Goal: Transaction & Acquisition: Subscribe to service/newsletter

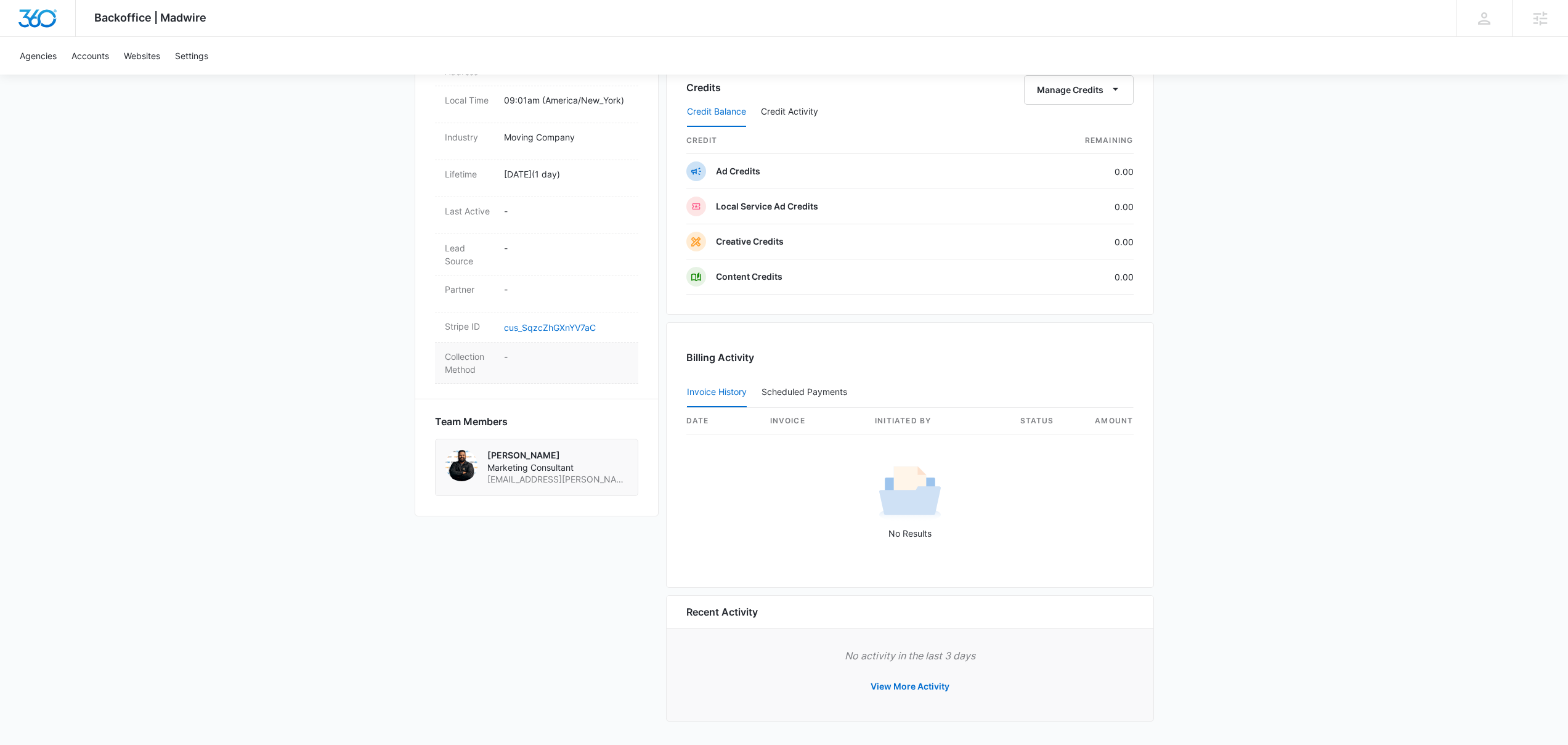
scroll to position [72, 0]
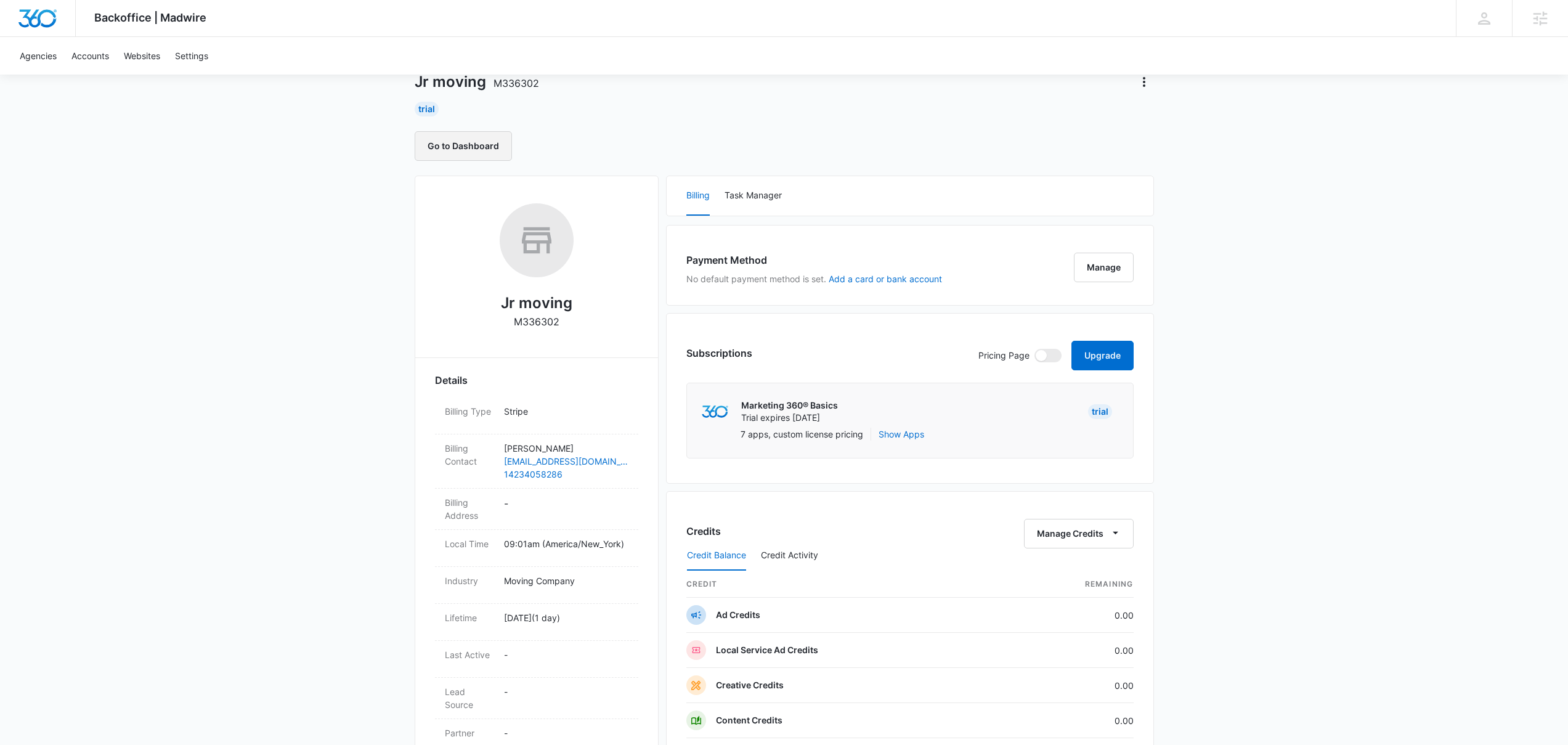
click at [489, 159] on button "Go to Dashboard" at bounding box center [463, 146] width 97 height 29
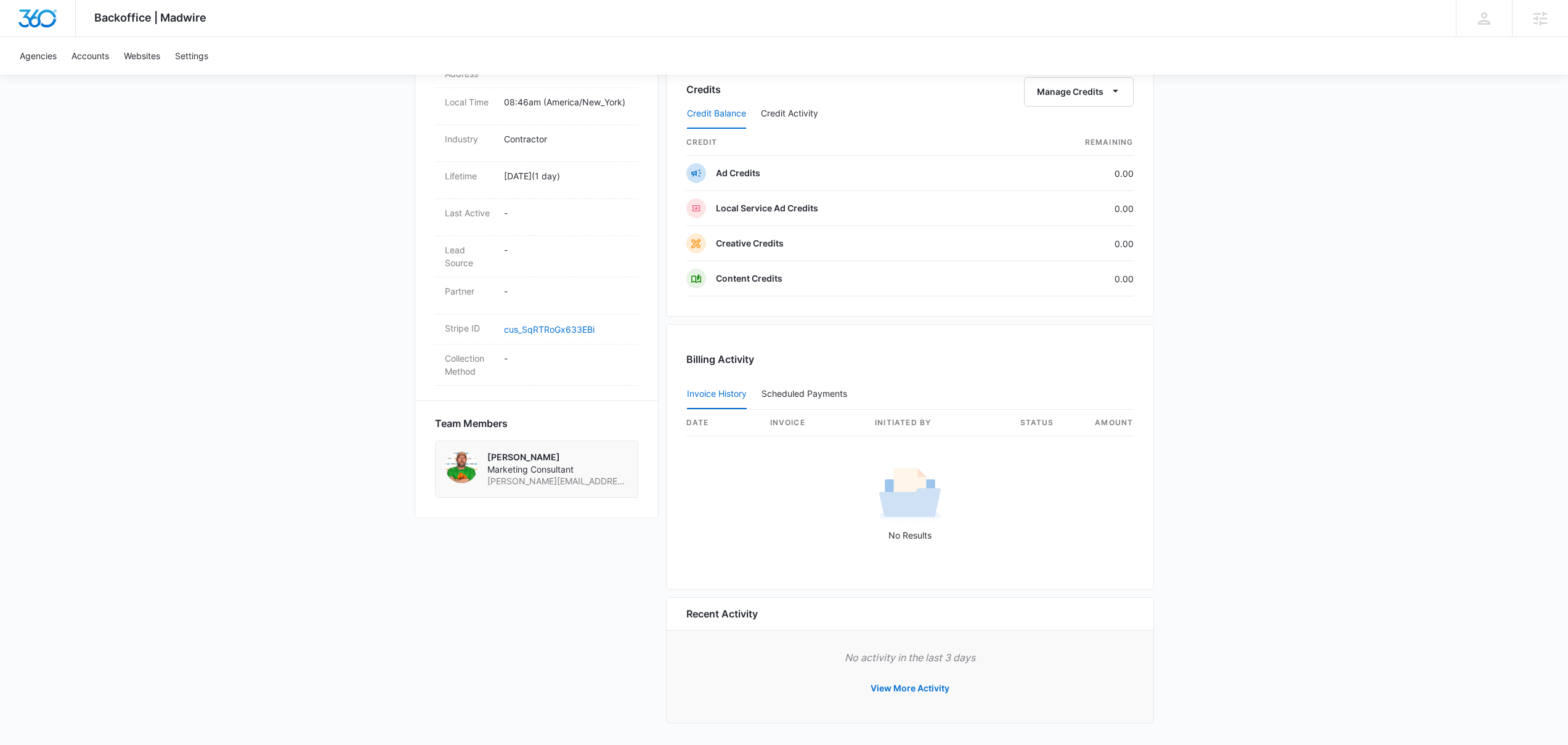
scroll to position [515, 0]
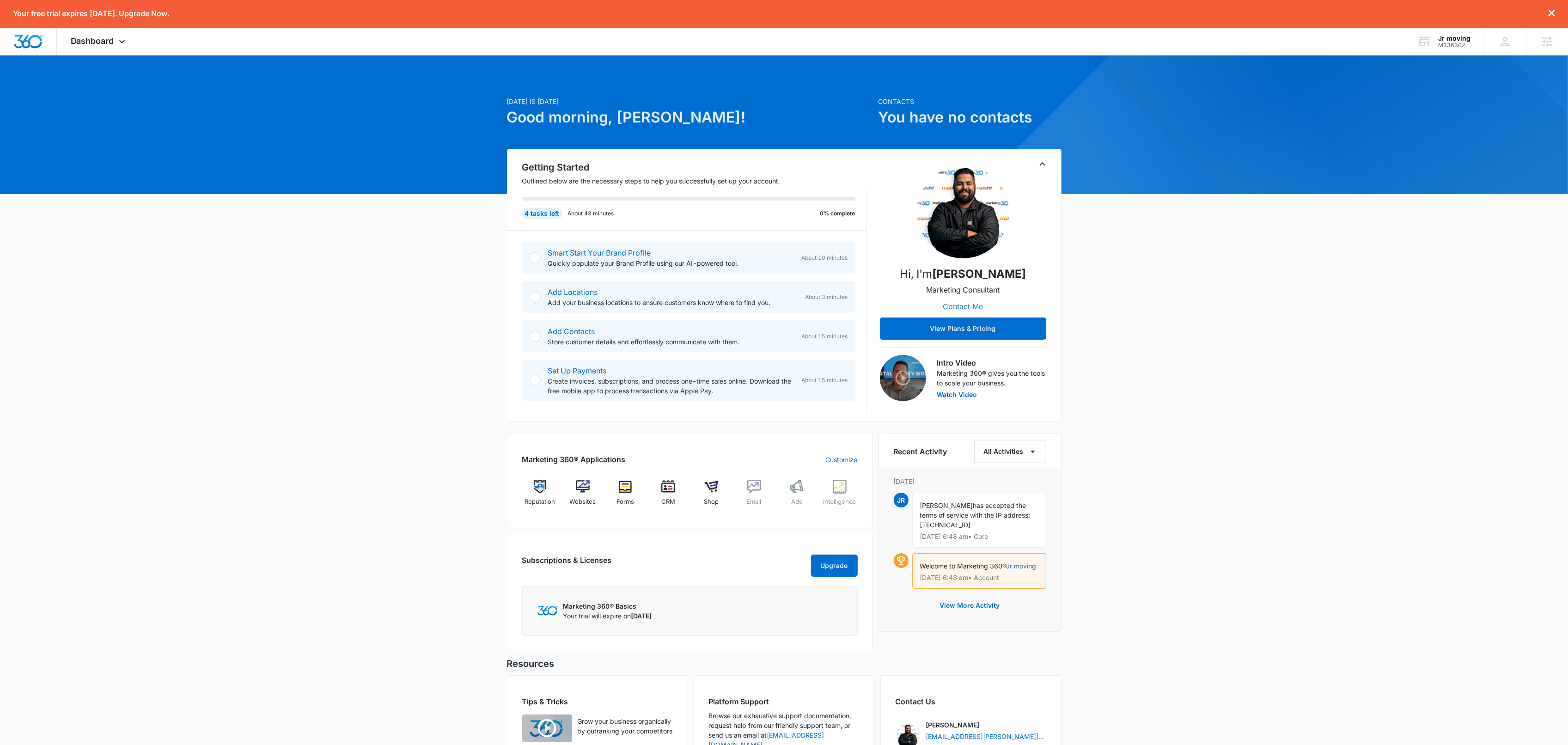
click at [961, 302] on button "Contact Me" at bounding box center [963, 306] width 59 height 22
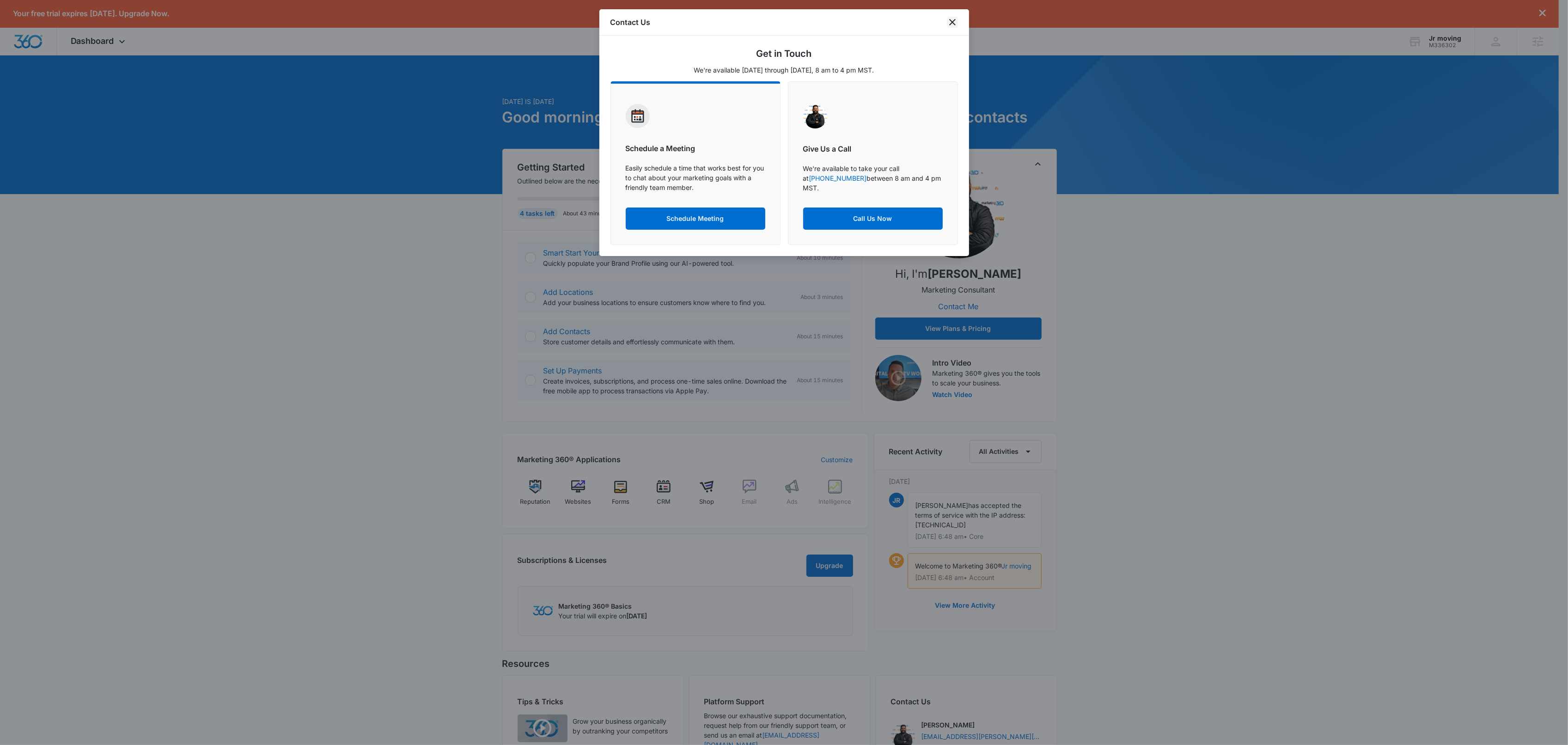
click at [955, 24] on icon "close" at bounding box center [952, 22] width 7 height 7
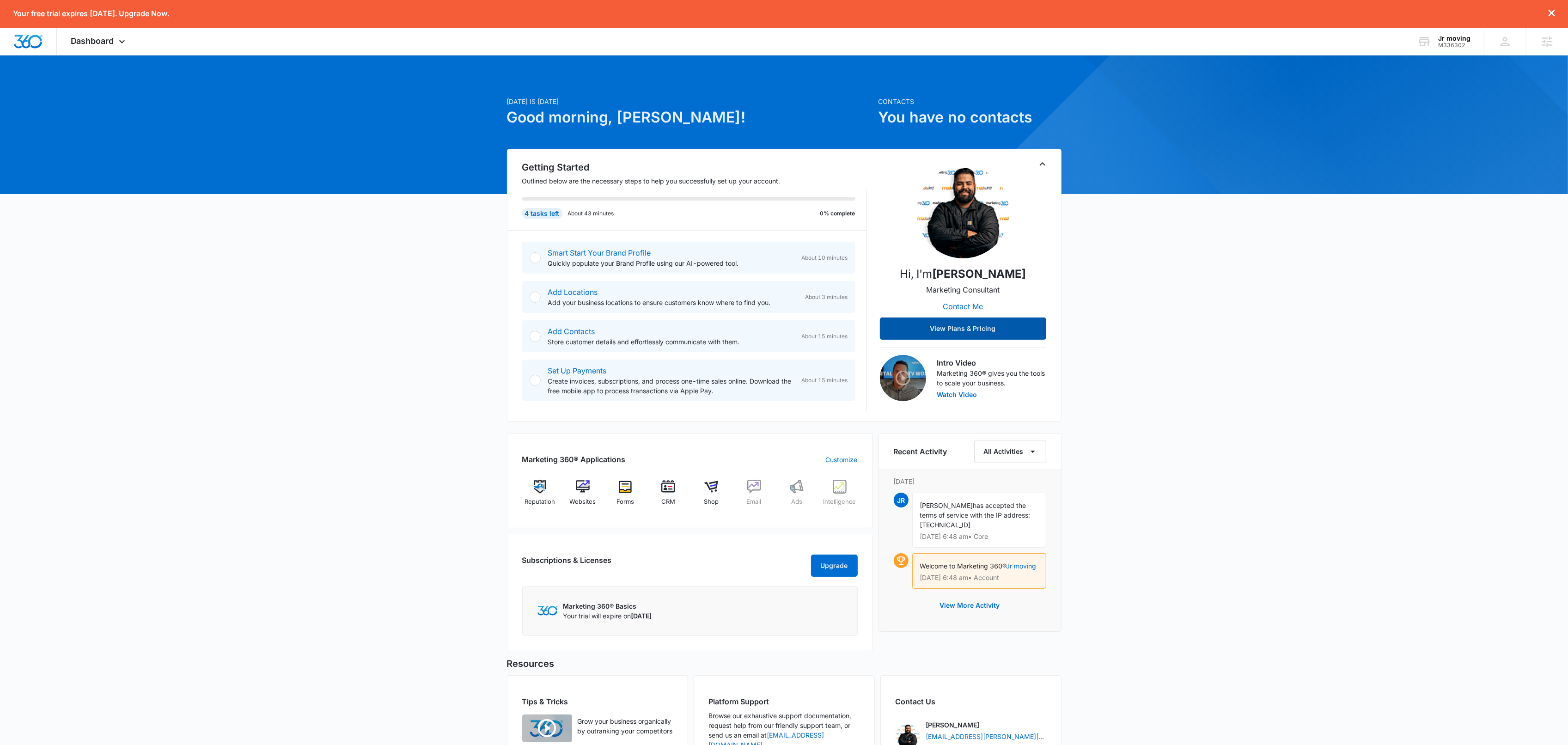
click at [953, 330] on button "View Plans & Pricing" at bounding box center [963, 329] width 167 height 22
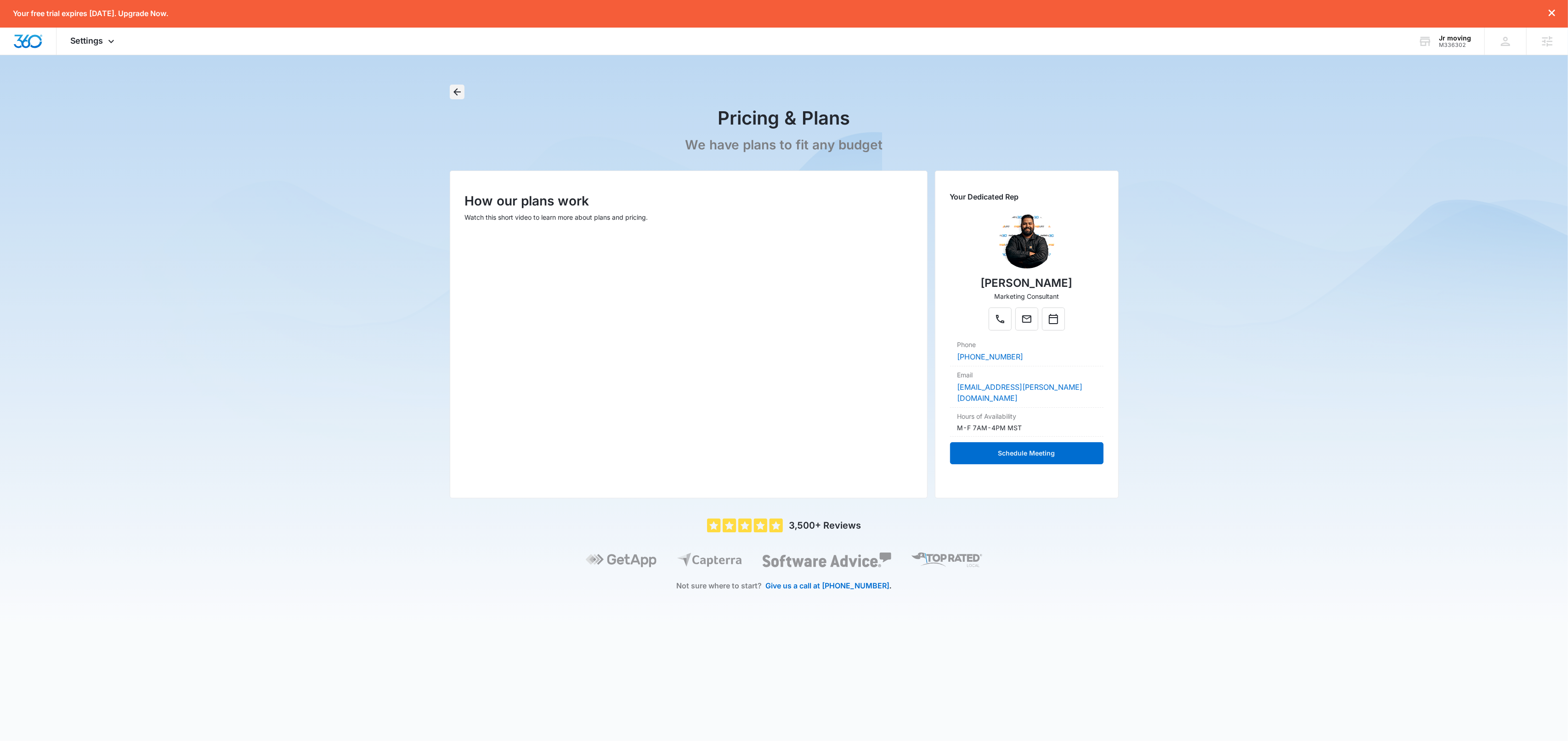
click at [458, 96] on icon "Back" at bounding box center [457, 92] width 11 height 11
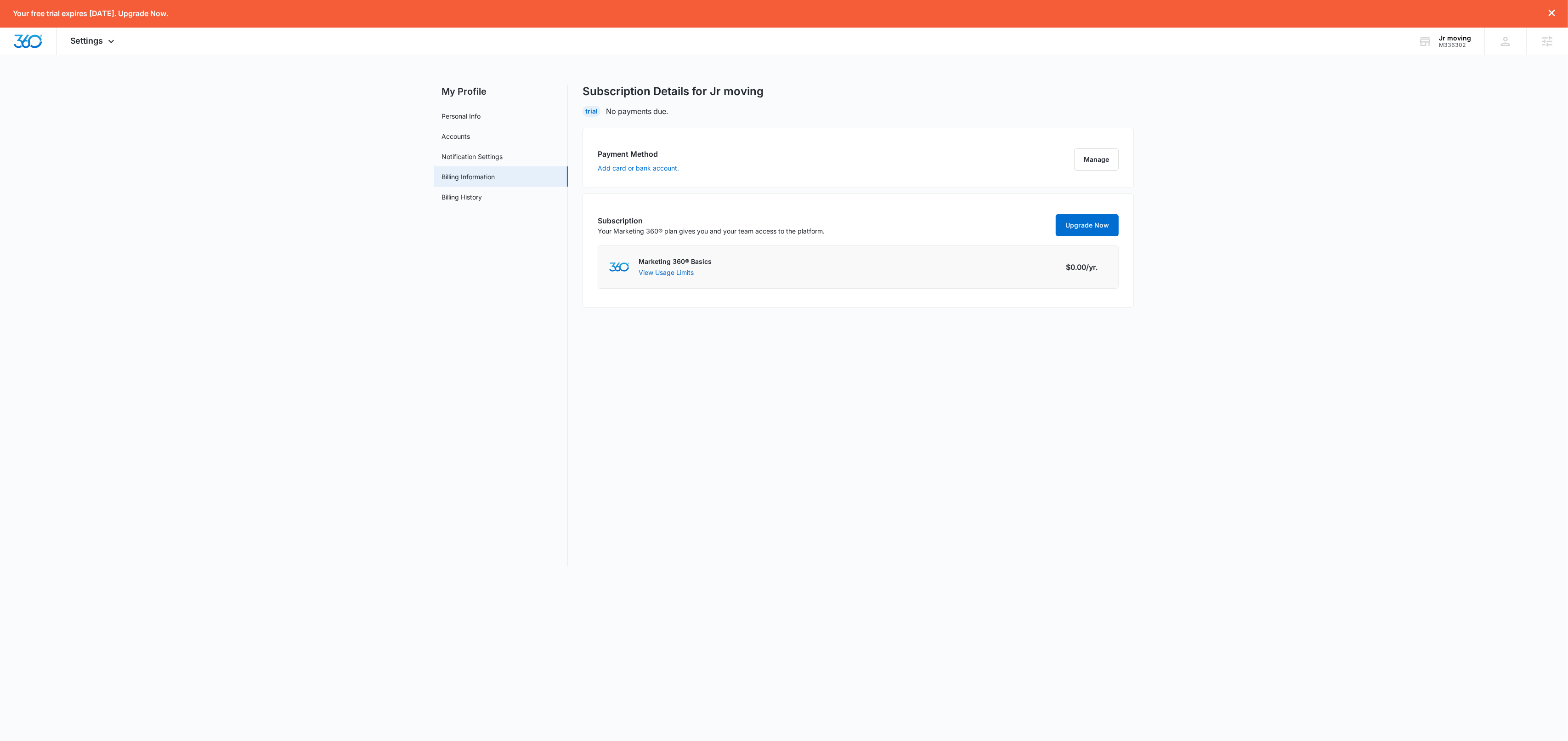
drag, startPoint x: 126, startPoint y: 69, endPoint x: 122, endPoint y: 65, distance: 5.7
click at [126, 69] on div "Your free trial expires [DATE]. Upgrade Now. Settings Apps Reputation Websites …" at bounding box center [784, 289] width 1568 height 577
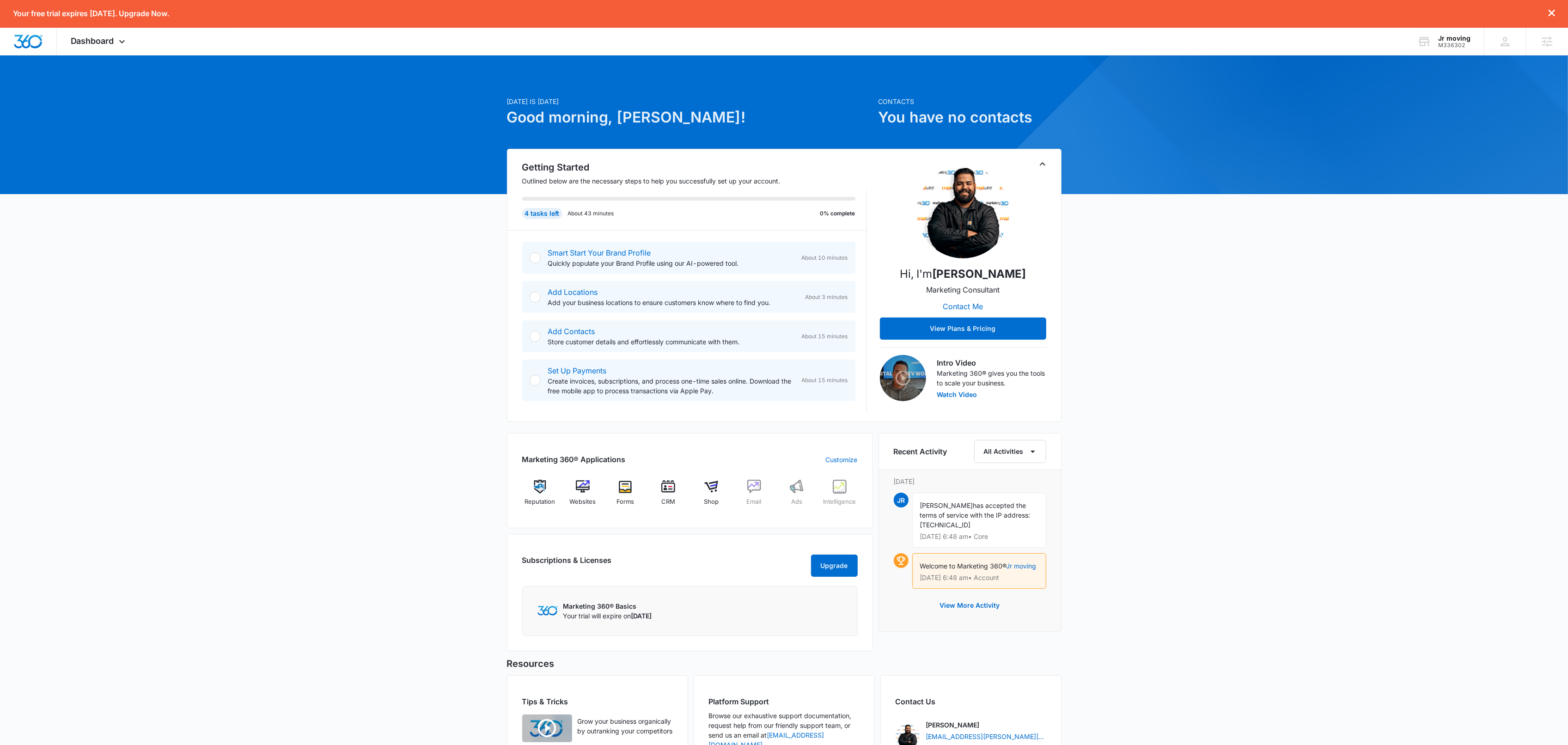
drag, startPoint x: 956, startPoint y: 223, endPoint x: 765, endPoint y: 2, distance: 292.1
click at [0, 0] on div "Your free trial expires [DATE]. Upgrade Now. Dashboard Apps Reputation Websites…" at bounding box center [784, 414] width 1568 height 828
click at [930, 67] on div "[DATE] is [DATE] Good morning, [PERSON_NAME]! Contacts You have no contacts Get…" at bounding box center [784, 447] width 1568 height 760
click at [866, 31] on div "Dashboard Apps Reputation Websites Forms CRM Email Shop Ads Intelligence Brand …" at bounding box center [784, 41] width 1568 height 28
click at [792, 48] on div "Dashboard Apps Reputation Websites Forms CRM Email Shop Ads Intelligence Brand …" at bounding box center [784, 41] width 1568 height 28
